Goal: Task Accomplishment & Management: Manage account settings

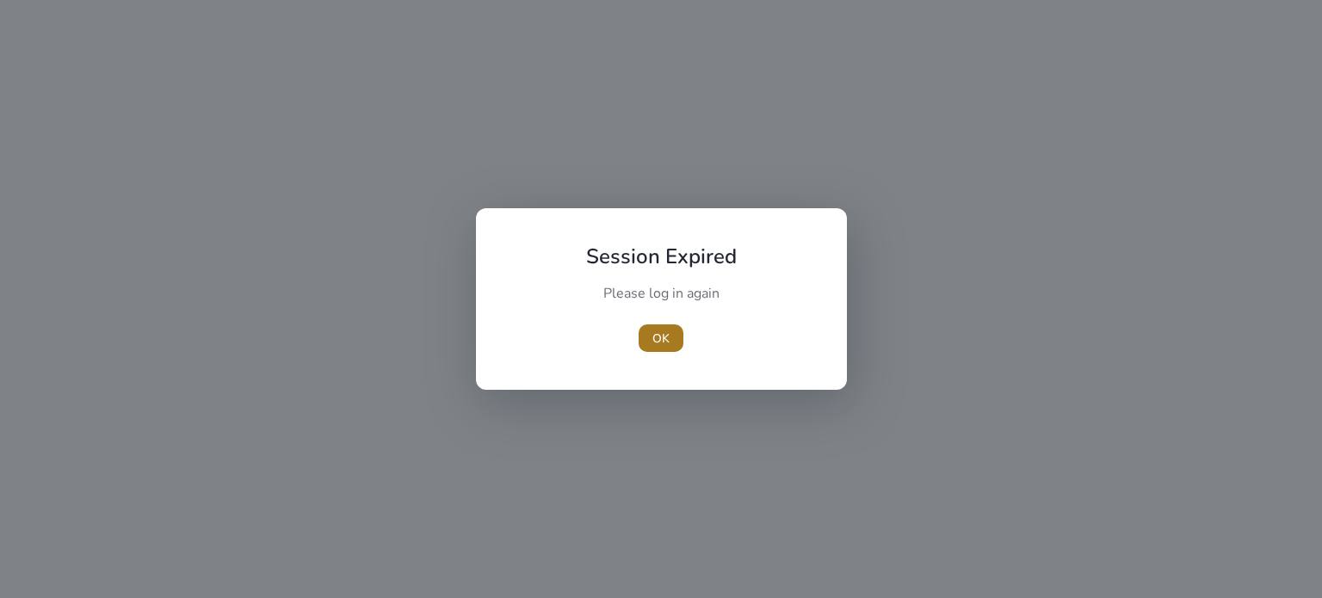
click at [666, 327] on span "button" at bounding box center [661, 338] width 45 height 41
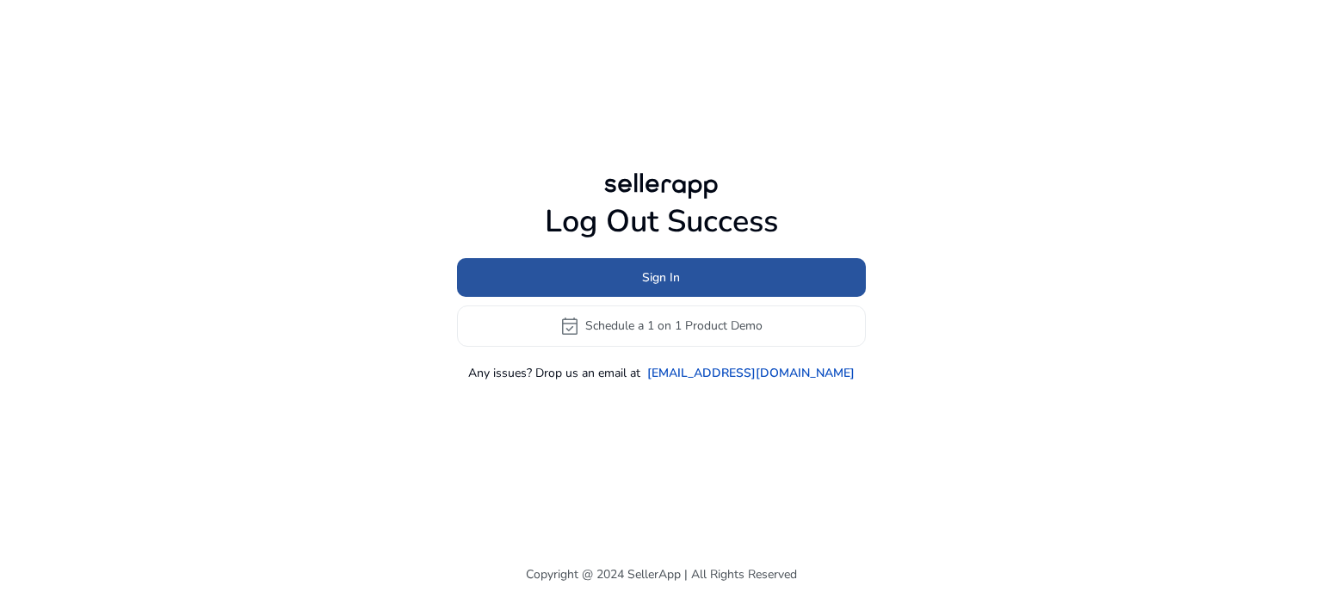
click at [634, 264] on span at bounding box center [661, 277] width 409 height 41
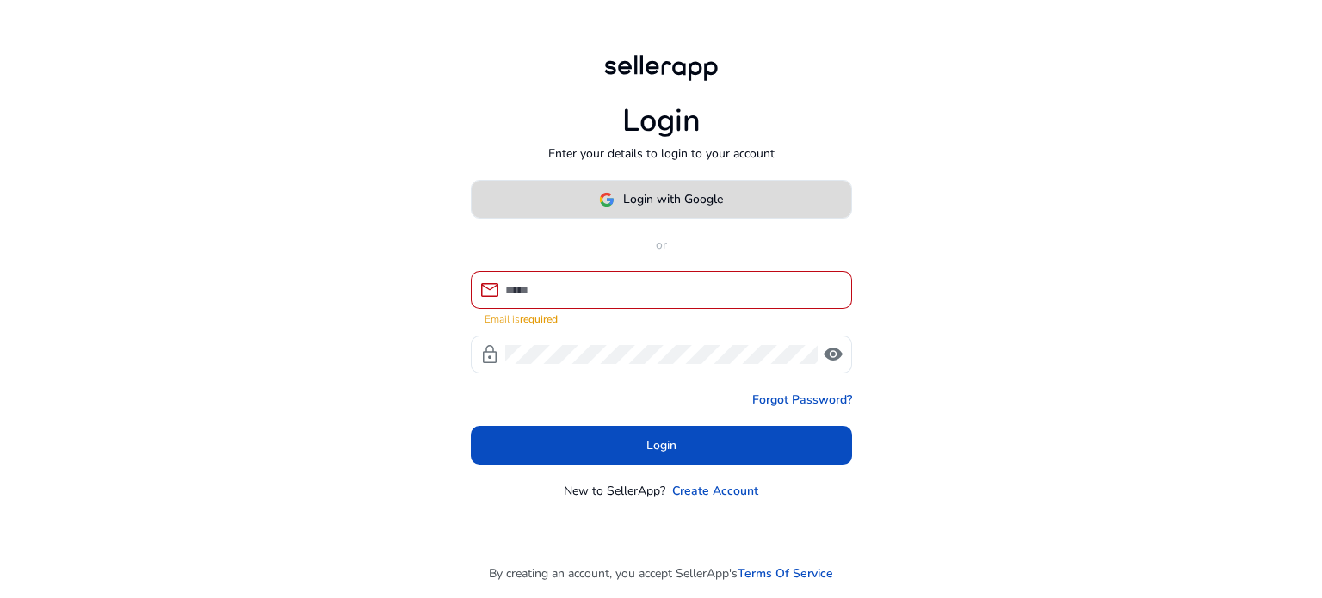
click at [689, 220] on span at bounding box center [662, 199] width 380 height 41
